Goal: Information Seeking & Learning: Learn about a topic

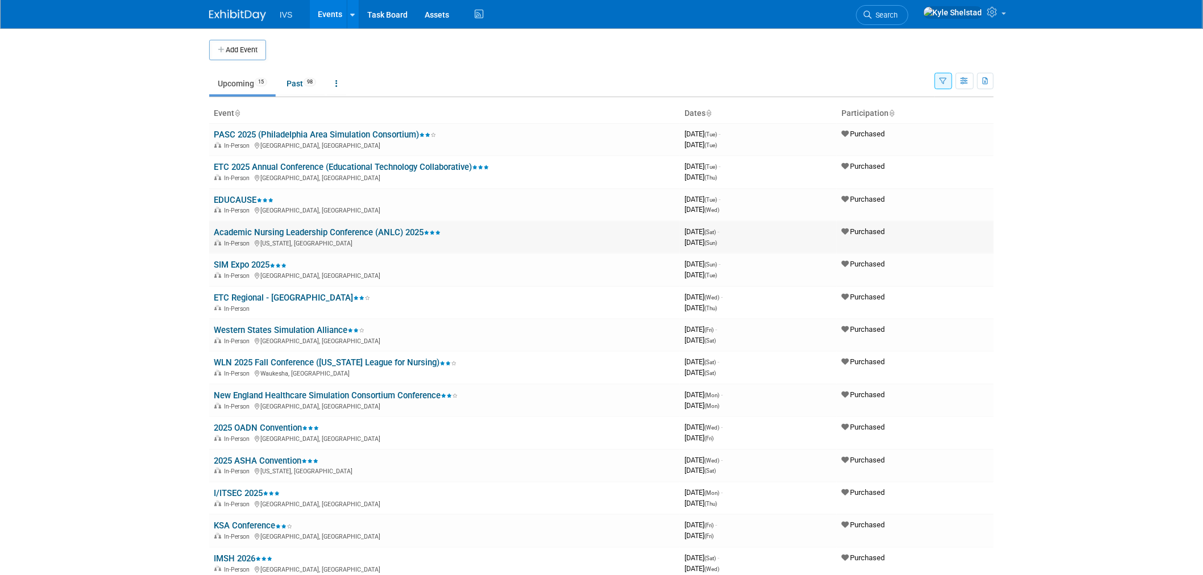
click at [374, 233] on link "Academic Nursing Leadership Conference (ANLC) 2025" at bounding box center [327, 232] width 227 height 10
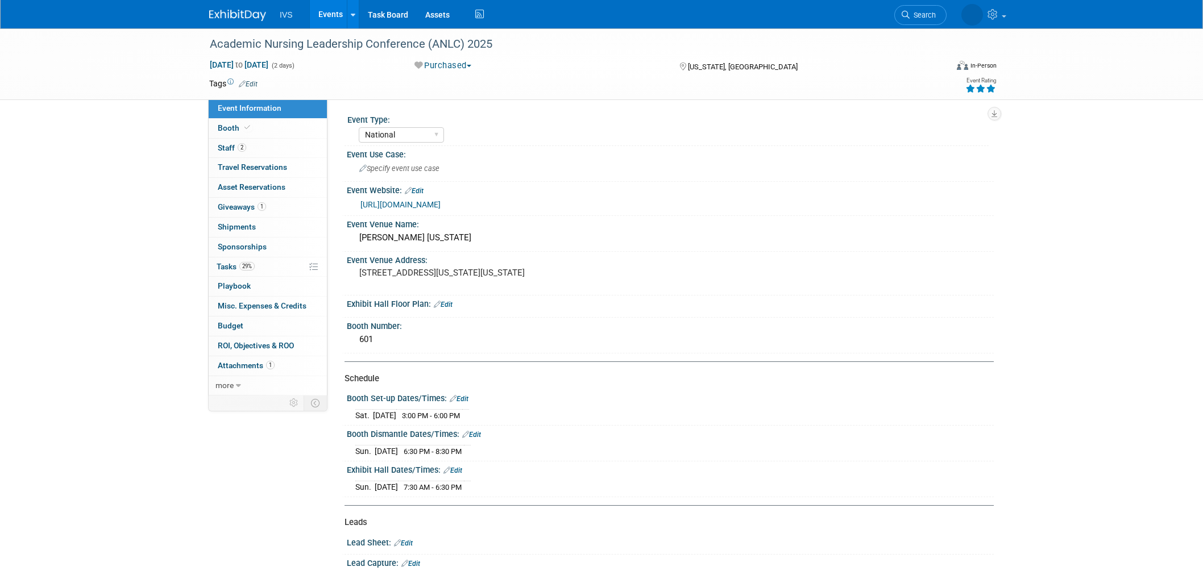
select select "National"
click at [327, 15] on link "Events" at bounding box center [331, 14] width 42 height 28
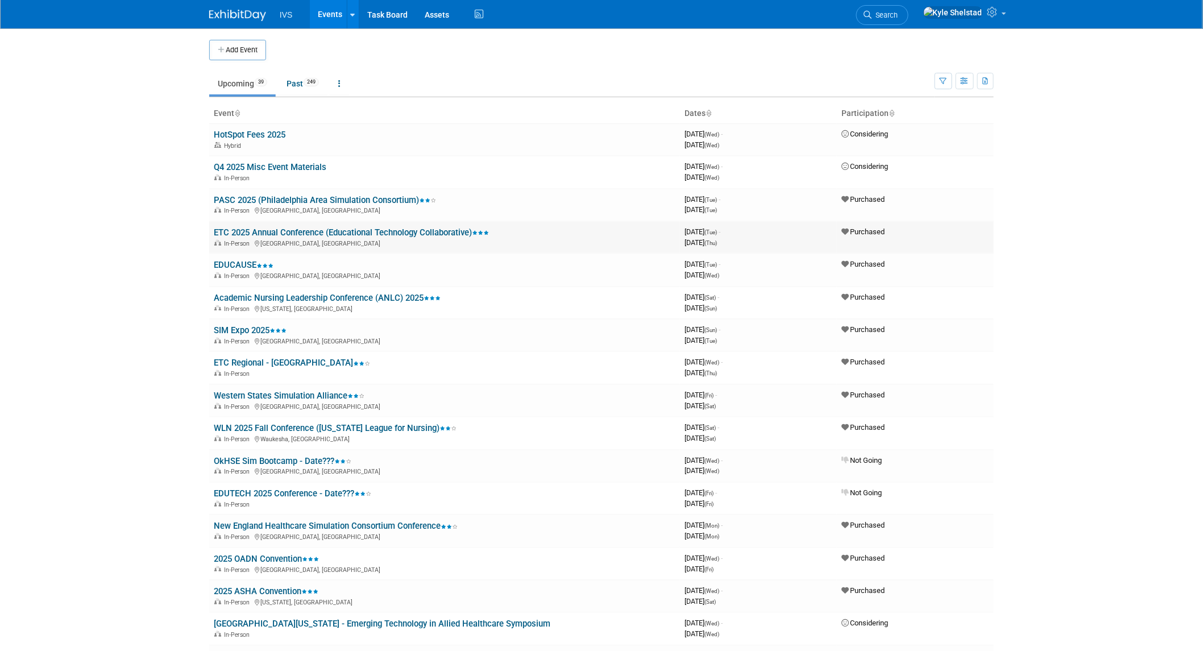
click at [320, 231] on link "ETC 2025 Annual Conference (Educational Technology Collaborative)" at bounding box center [351, 232] width 275 height 10
click at [940, 78] on icon "button" at bounding box center [943, 81] width 7 height 7
click at [940, 81] on icon "button" at bounding box center [943, 81] width 7 height 7
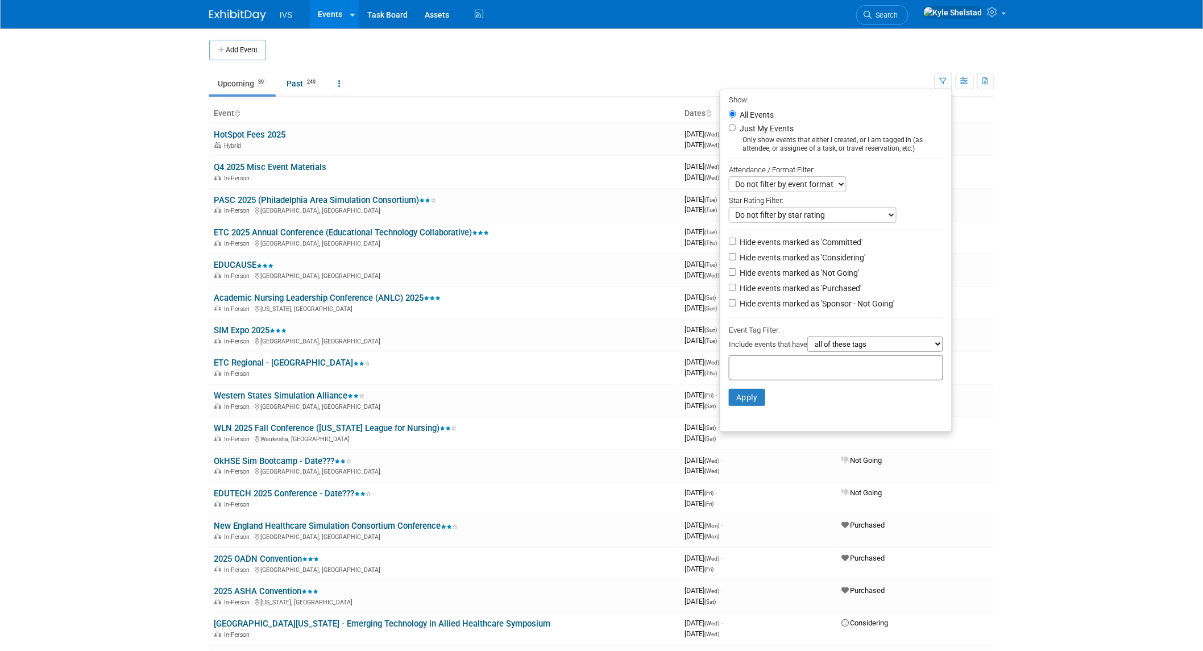
click at [795, 245] on label "Hide events marked as 'Committed'" at bounding box center [800, 242] width 125 height 11
click at [736, 245] on input "Hide events marked as 'Committed'" at bounding box center [732, 241] width 7 height 7
checkbox input "true"
click at [789, 259] on label "Hide events marked as 'Considering'" at bounding box center [802, 257] width 128 height 11
click at [736, 259] on input "Hide events marked as 'Considering'" at bounding box center [732, 256] width 7 height 7
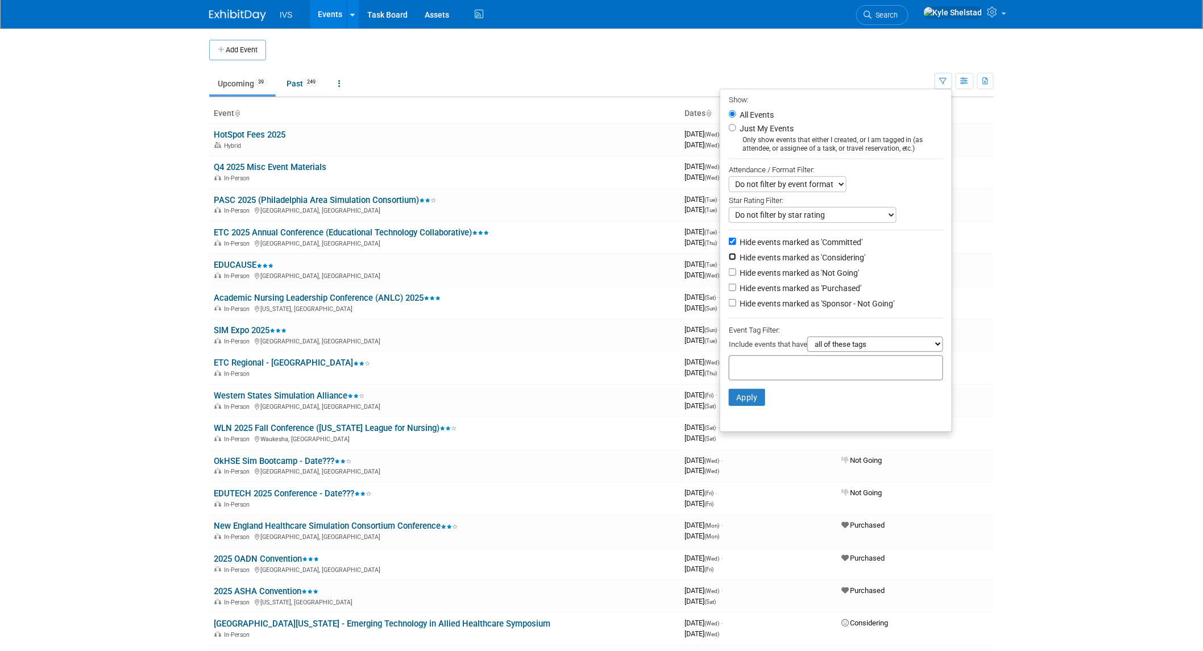
checkbox input "true"
click at [789, 274] on label "Hide events marked as 'Not Going'" at bounding box center [799, 272] width 122 height 11
click at [736, 274] on input "Hide events marked as 'Not Going'" at bounding box center [732, 271] width 7 height 7
checkbox input "true"
click at [794, 305] on label "Hide events marked as 'Sponsor - Not Going'" at bounding box center [816, 303] width 157 height 11
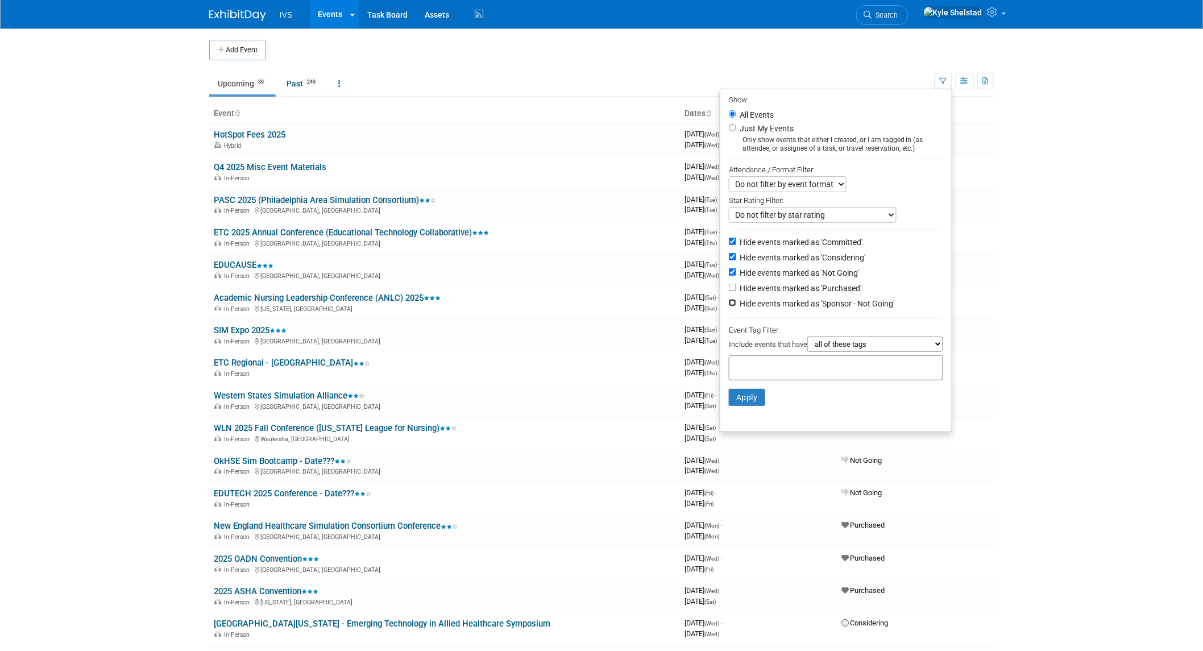
click at [736, 305] on input "Hide events marked as 'Sponsor - Not Going'" at bounding box center [732, 302] width 7 height 7
checkbox input "true"
click at [744, 402] on button "Apply" at bounding box center [747, 397] width 36 height 17
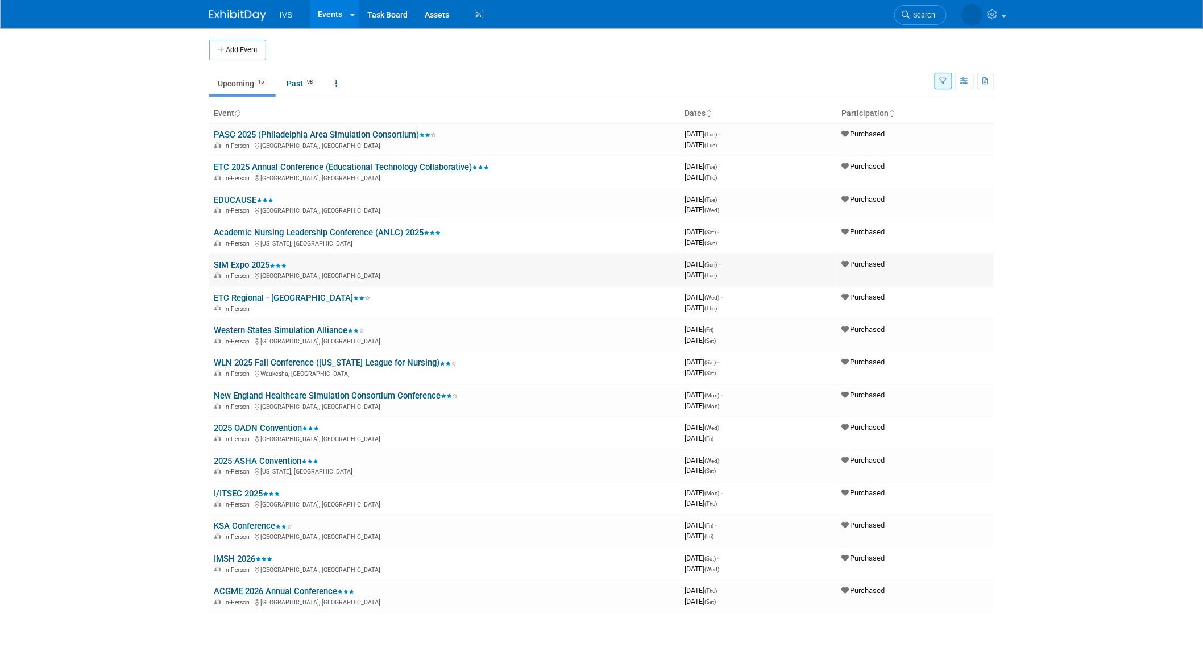
click at [236, 262] on link "SIM Expo 2025" at bounding box center [250, 265] width 73 height 10
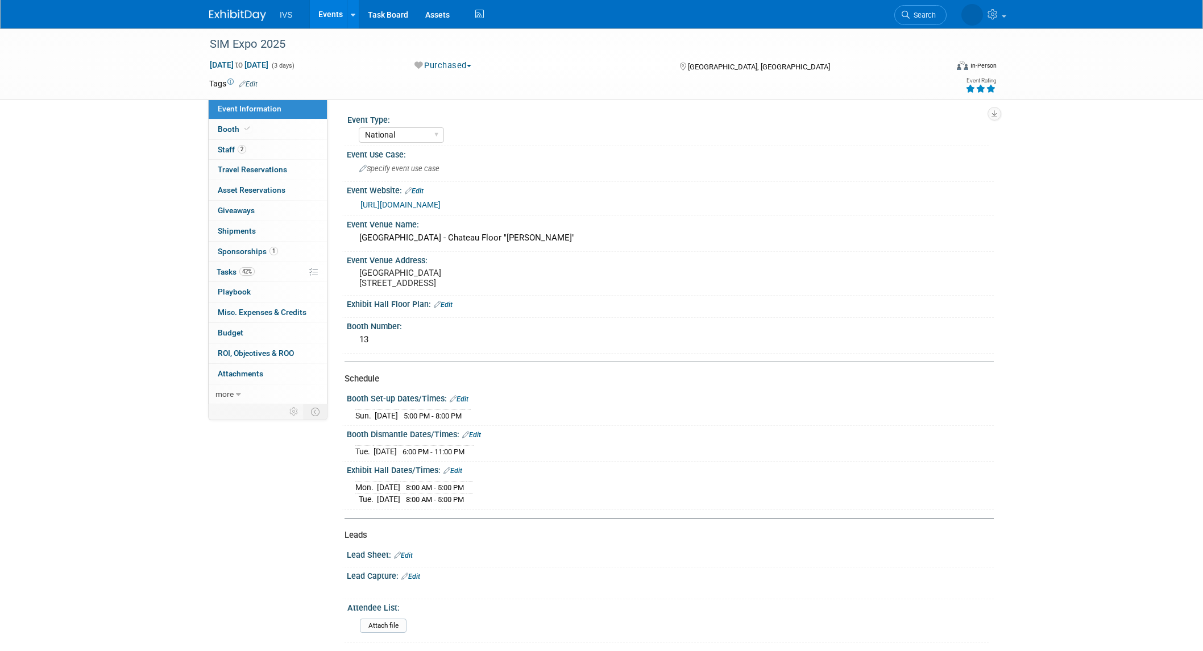
select select "National"
click at [264, 132] on link "Booth" at bounding box center [268, 129] width 118 height 20
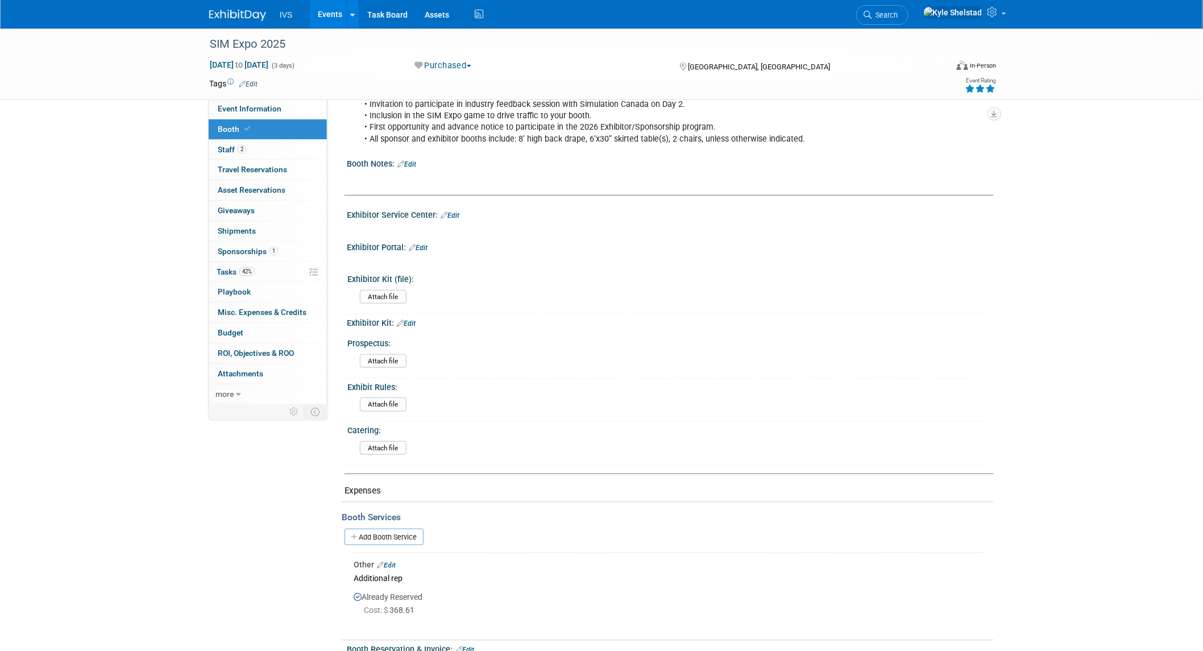
scroll to position [242, 0]
click at [390, 295] on input "file" at bounding box center [328, 297] width 155 height 13
click at [137, 357] on div "SIM Expo 2025 Nov 2, 2025 to Nov 4, 2025 (3 days) Nov 2, 2025 to Nov 4, 2025 Pu…" at bounding box center [601, 261] width 1203 height 951
click at [323, 7] on link "Events" at bounding box center [331, 14] width 42 height 28
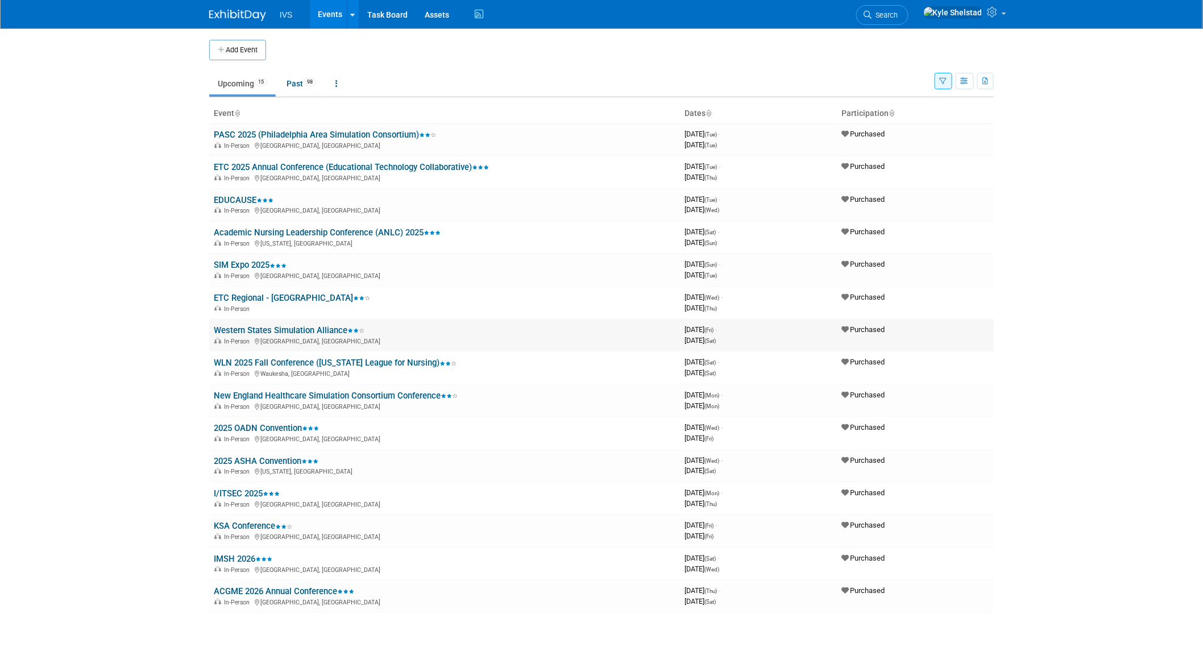
click at [277, 330] on link "Western States Simulation Alliance" at bounding box center [289, 330] width 151 height 10
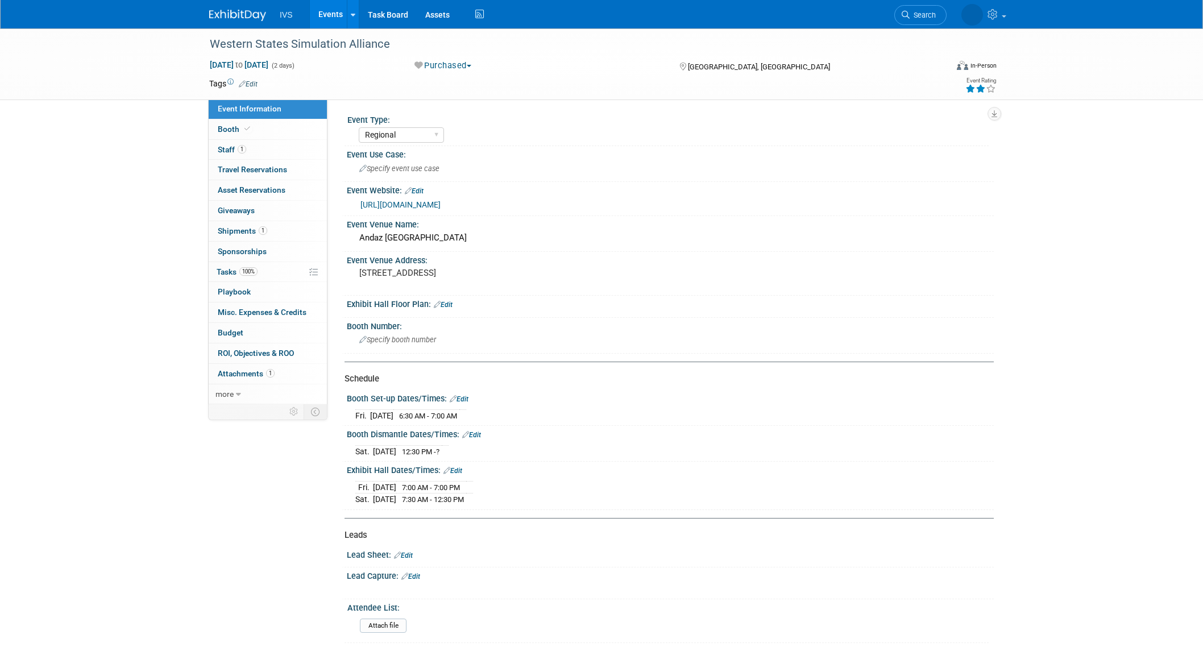
select select "Regional"
click at [271, 126] on link "Booth" at bounding box center [268, 129] width 118 height 20
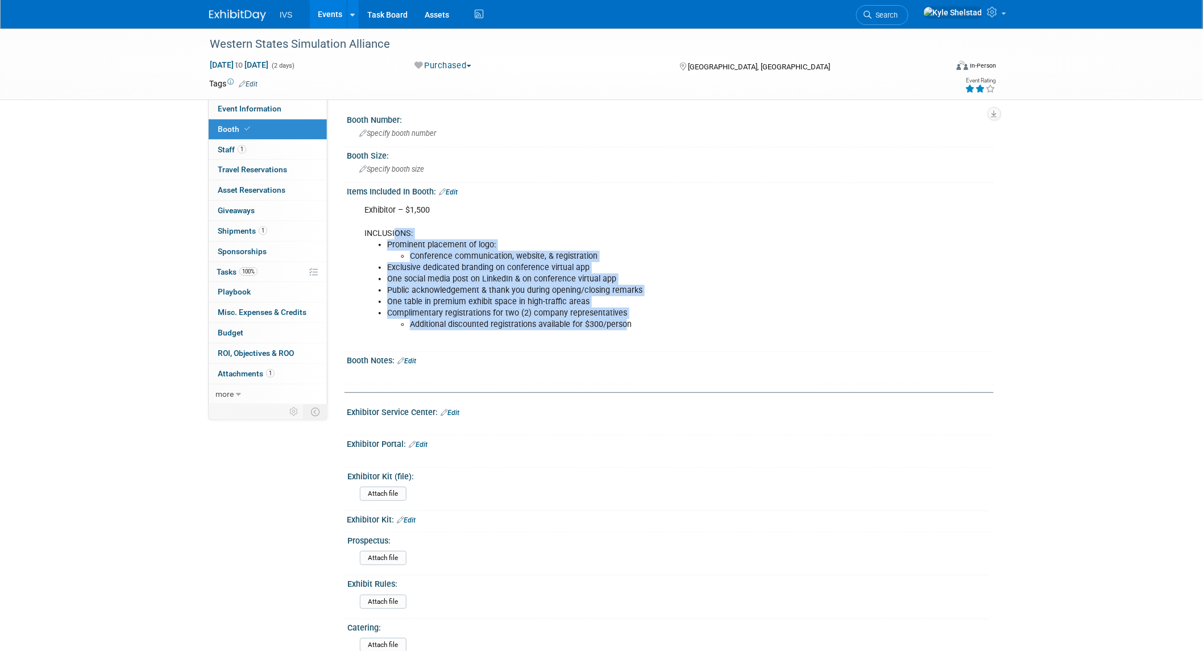
drag, startPoint x: 395, startPoint y: 235, endPoint x: 624, endPoint y: 325, distance: 245.8
click at [624, 325] on div "Exhibitor – $1,500 INCLUSIONS: Prominent placement of logo: Conference communic…" at bounding box center [613, 273] width 512 height 148
click at [624, 325] on li "Additional discounted registrations available for $300/person" at bounding box center [636, 324] width 452 height 11
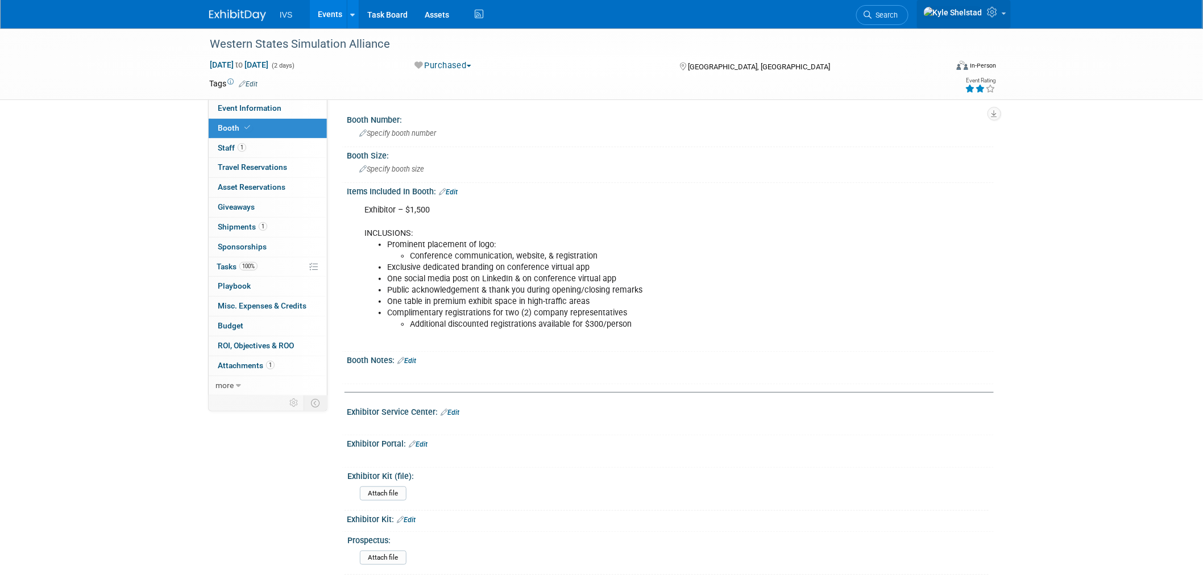
click at [1002, 17] on link at bounding box center [964, 14] width 94 height 28
